Goal: Find specific page/section: Find specific page/section

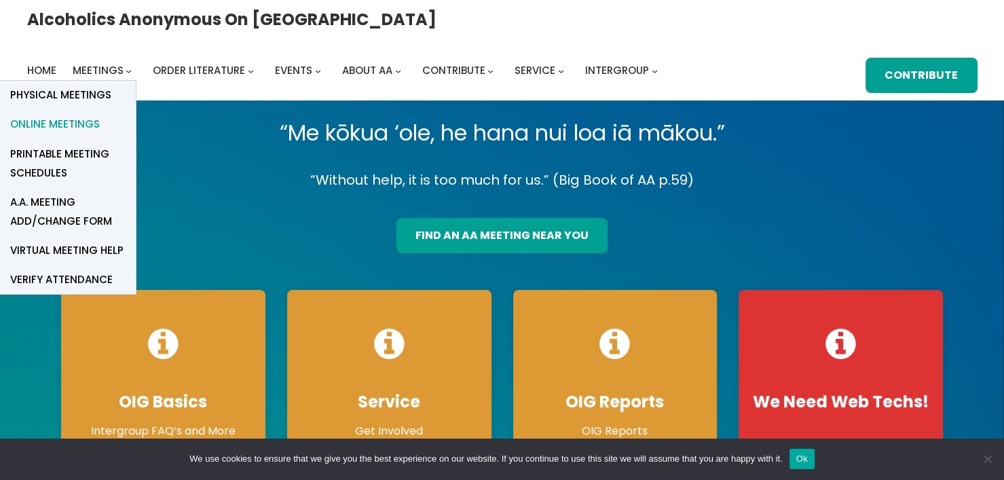
click at [100, 115] on span "Online Meetings" at bounding box center [55, 124] width 90 height 19
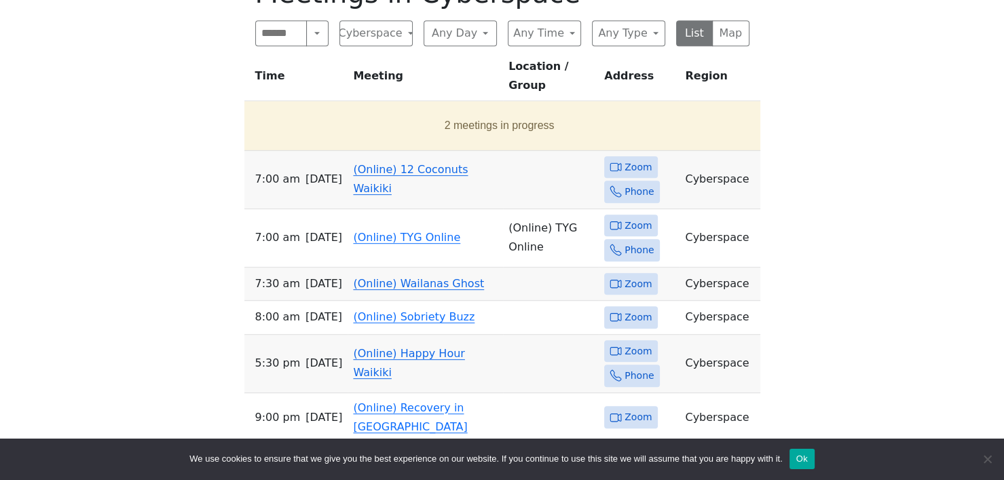
scroll to position [747, 0]
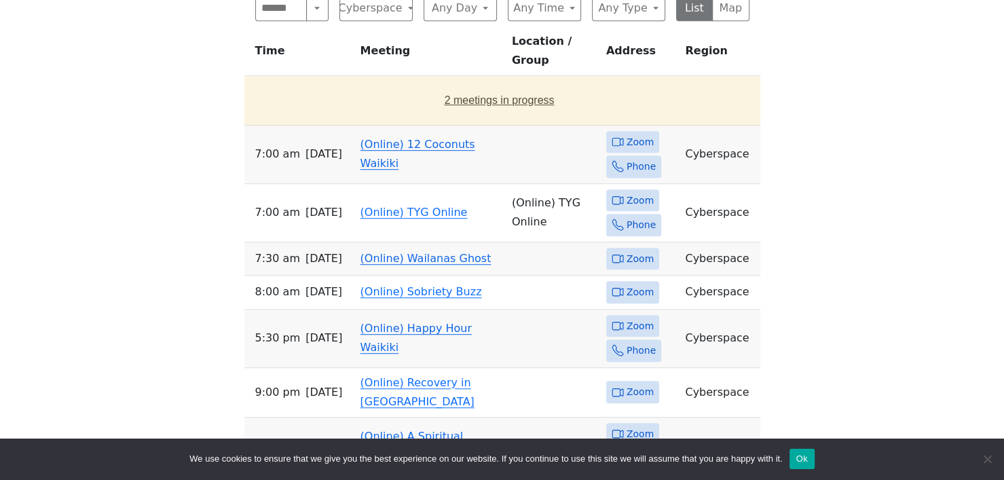
click at [496, 81] on button "2 meetings in progress" at bounding box center [500, 100] width 500 height 38
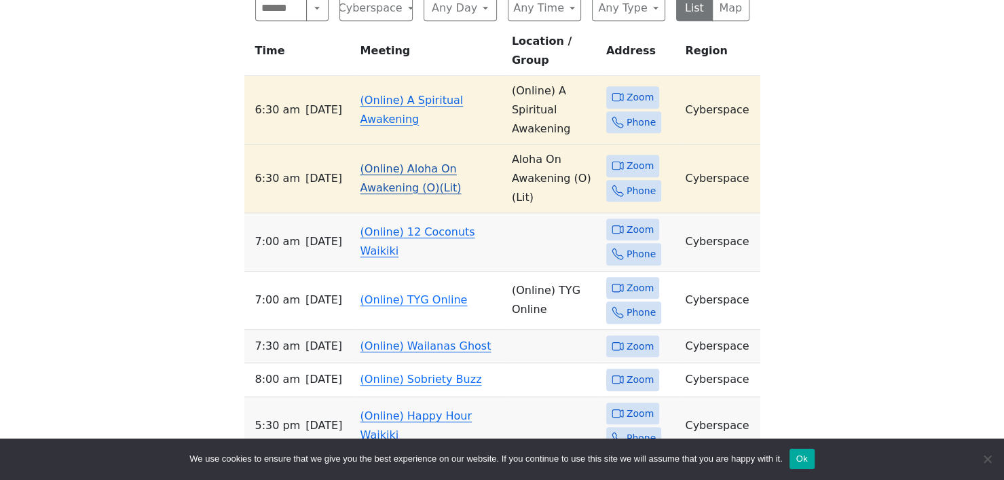
click at [423, 162] on link "(Online) Aloha On Awakening (O)(Lit)" at bounding box center [411, 178] width 101 height 32
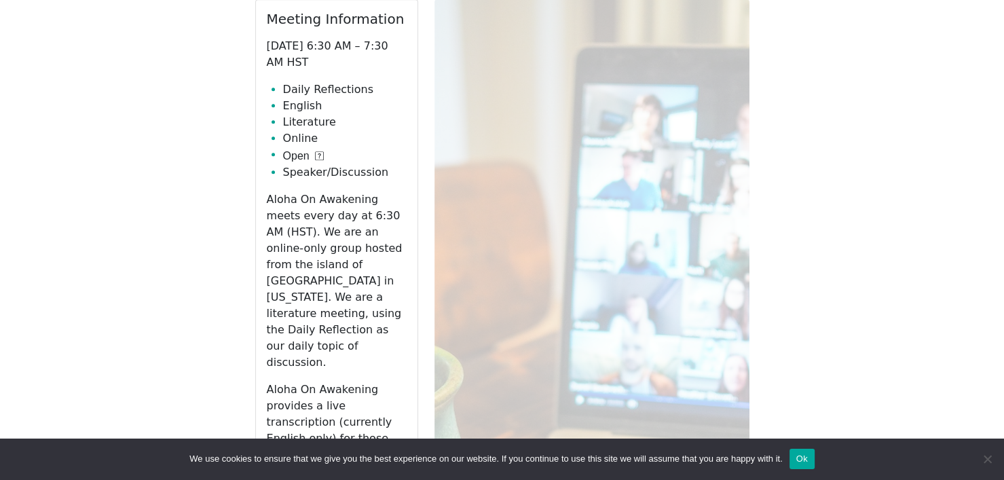
scroll to position [1003, 0]
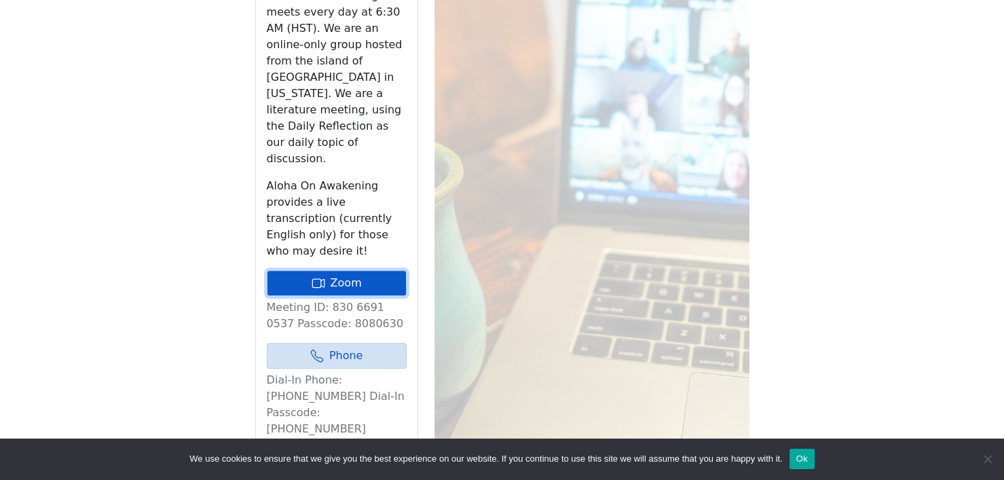
click at [356, 270] on link "Zoom" at bounding box center [337, 283] width 140 height 26
